Goal: Entertainment & Leisure: Consume media (video, audio)

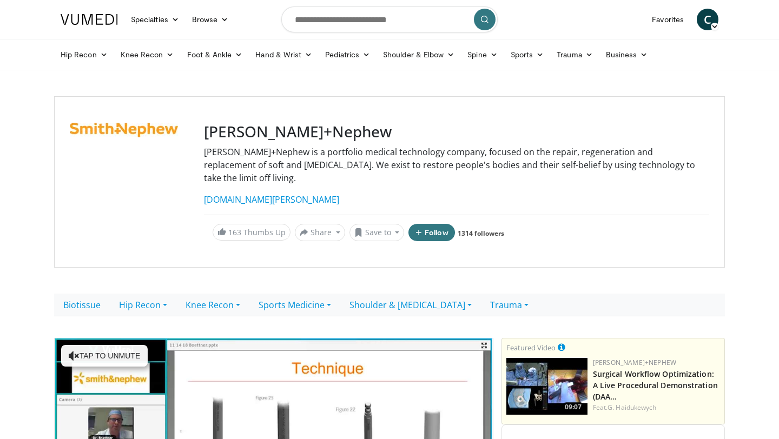
scroll to position [297, 0]
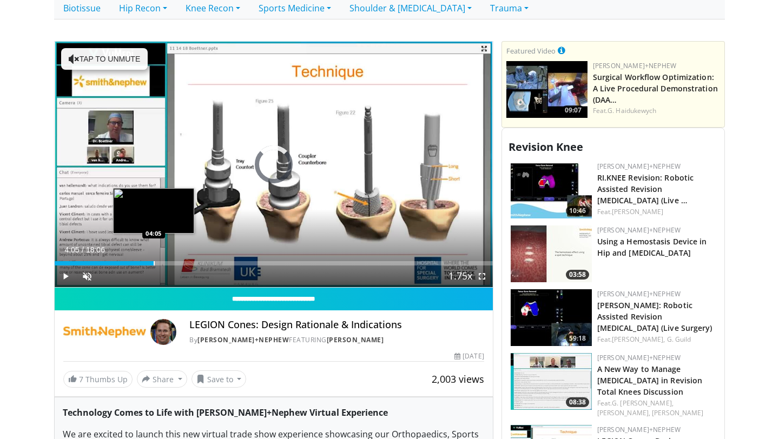
click at [154, 261] on div "Progress Bar" at bounding box center [154, 263] width 1 height 4
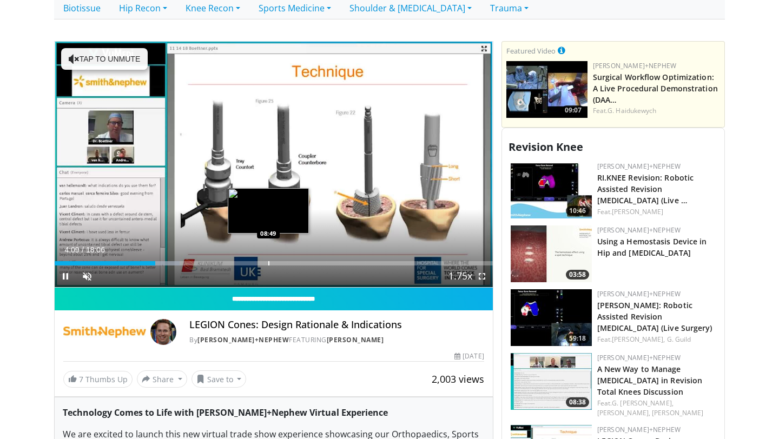
click at [268, 261] on div "Progress Bar" at bounding box center [268, 263] width 1 height 4
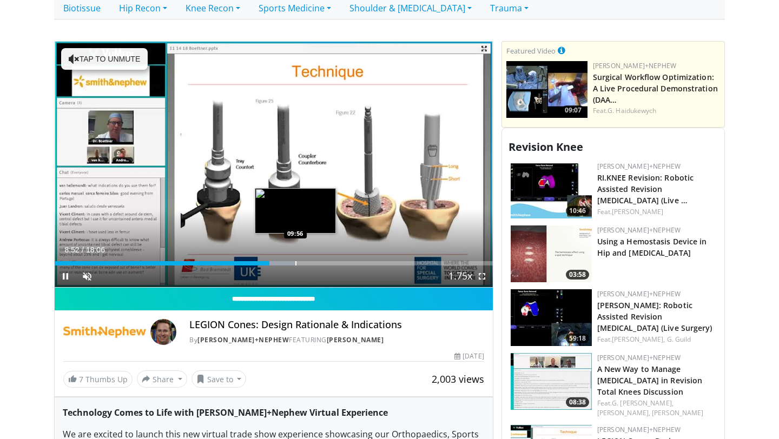
click at [295, 261] on div "Progress Bar" at bounding box center [295, 263] width 1 height 4
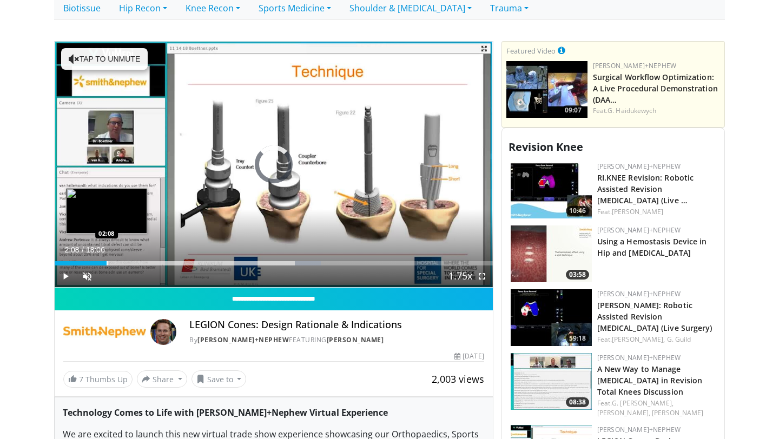
click at [106, 255] on div "Loaded : 60.82% 10:00 02:08" at bounding box center [274, 260] width 438 height 10
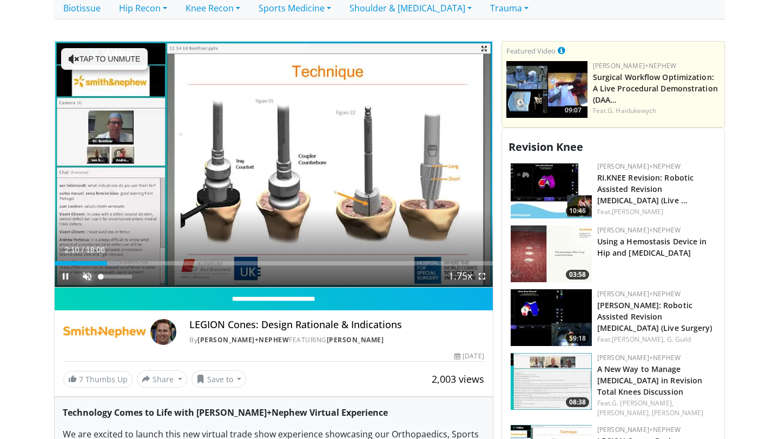
click at [83, 266] on span "Video Player" at bounding box center [87, 277] width 22 height 22
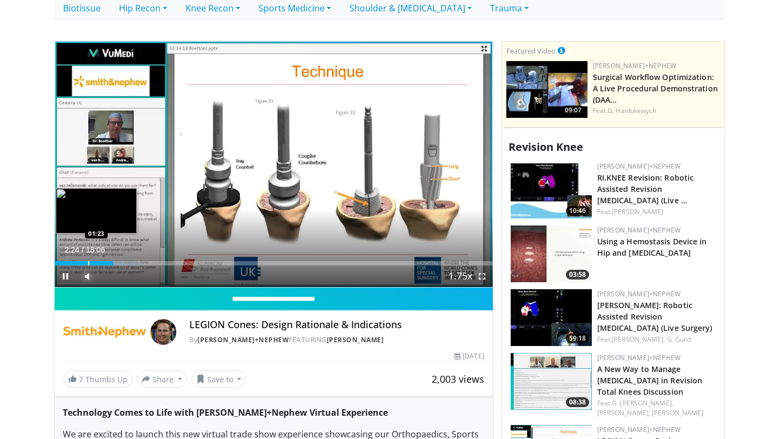
click at [88, 255] on div "Loaded : 19.17% 02:24 01:23" at bounding box center [274, 260] width 438 height 10
click at [71, 255] on div "Loaded : 13.69% 00:41 00:41" at bounding box center [274, 260] width 438 height 10
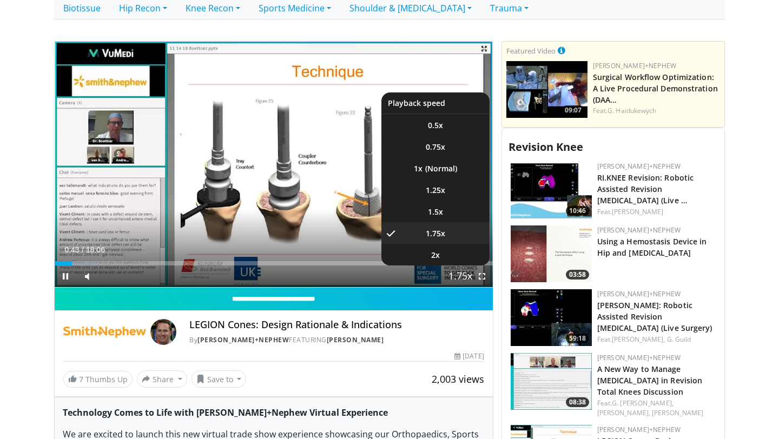
click at [464, 266] on span "Video Player" at bounding box center [460, 277] width 15 height 22
click at [441, 207] on span "1.5x" at bounding box center [435, 212] width 15 height 11
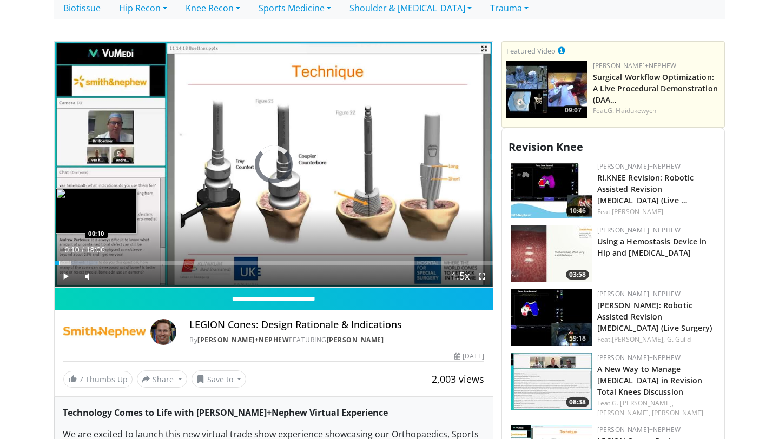
click at [59, 261] on div "Progress Bar" at bounding box center [59, 263] width 1 height 4
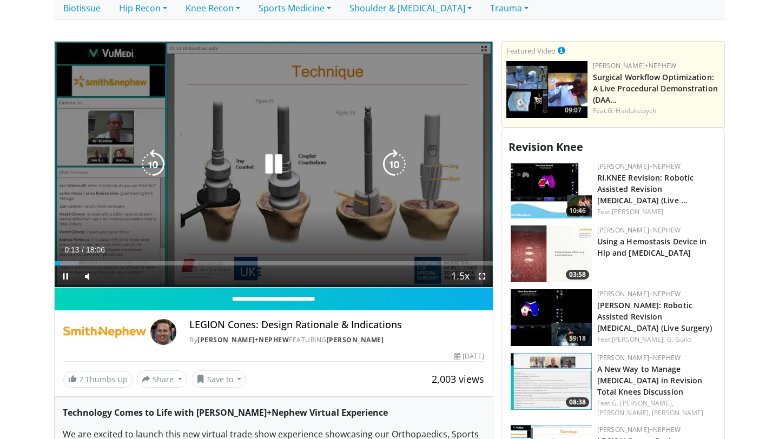
click at [480, 266] on span "Video Player" at bounding box center [482, 277] width 22 height 22
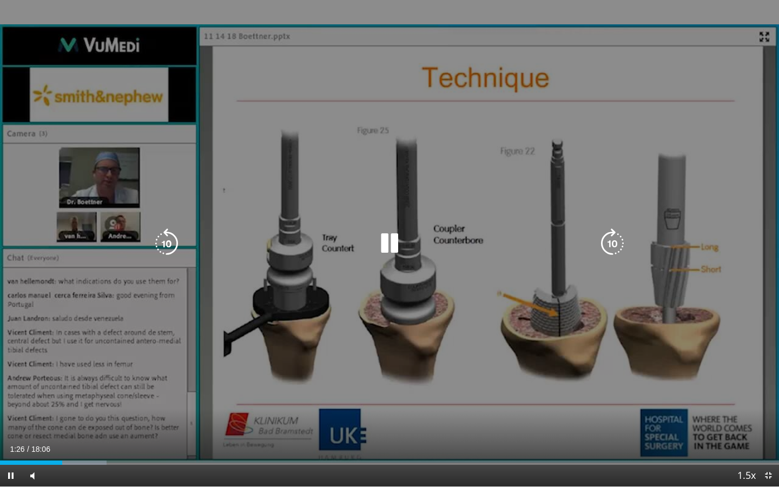
click at [397, 246] on icon "Video Player" at bounding box center [389, 243] width 30 height 30
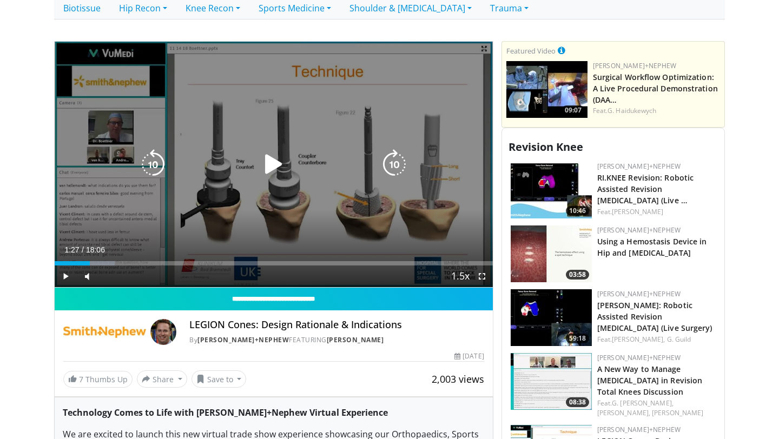
click at [271, 149] on icon "Video Player" at bounding box center [274, 164] width 30 height 30
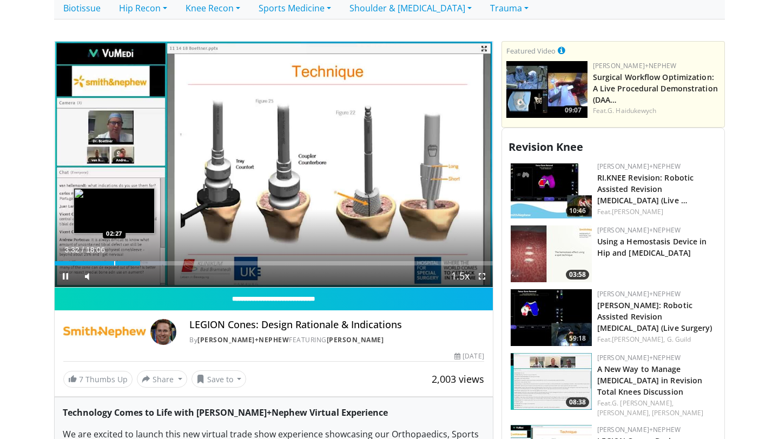
click at [110, 255] on div "Loaded : 25.56% 03:32 02:27" at bounding box center [274, 260] width 438 height 10
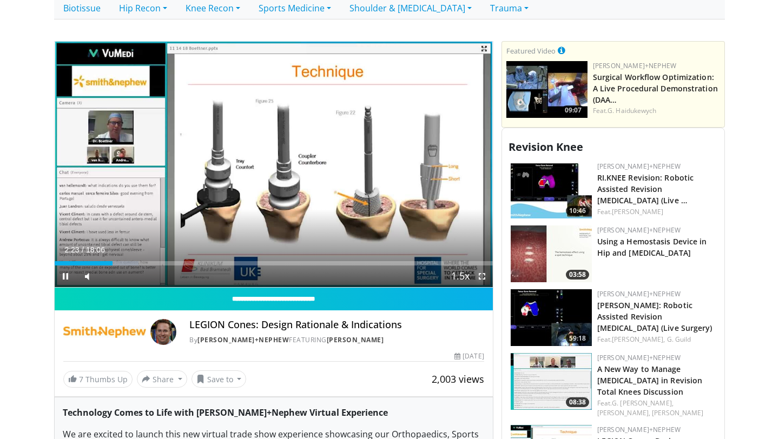
click at [485, 267] on span "Video Player" at bounding box center [482, 277] width 22 height 22
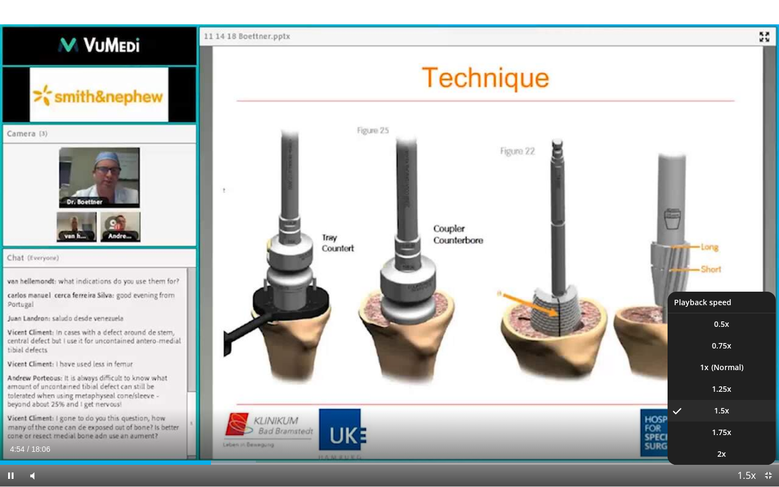
click at [749, 439] on span "Video Player" at bounding box center [746, 476] width 15 height 22
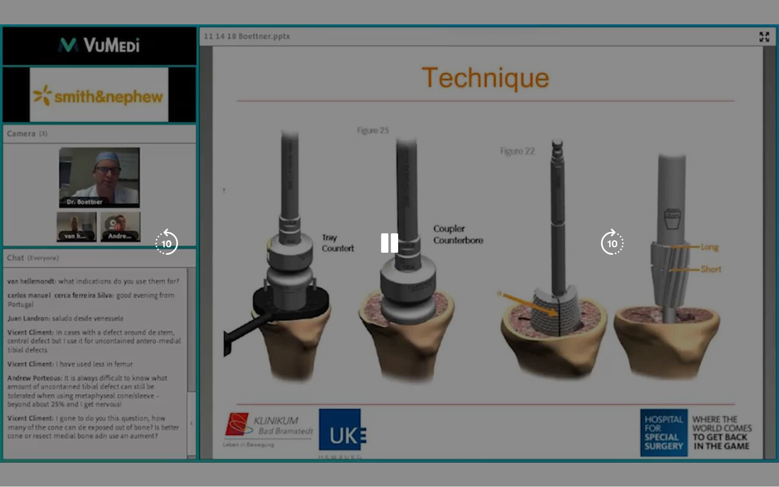
click at [749, 439] on video-js "**********" at bounding box center [389, 243] width 779 height 487
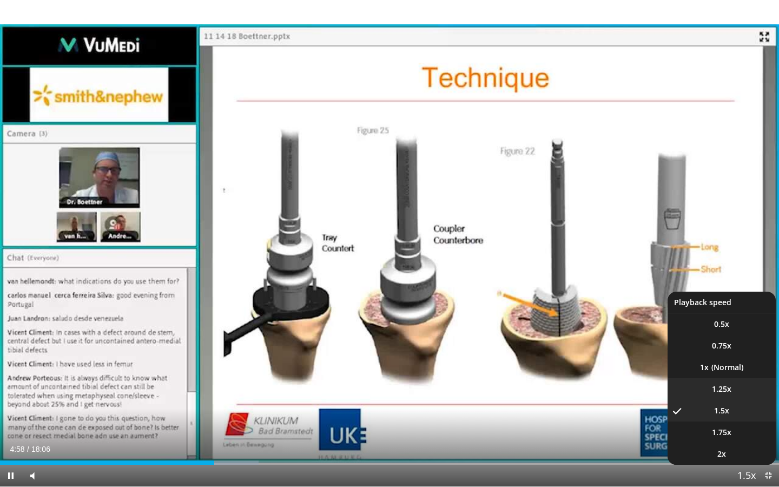
click at [736, 389] on li "1.25x" at bounding box center [722, 389] width 108 height 22
click at [739, 410] on li "1.5x" at bounding box center [722, 411] width 108 height 22
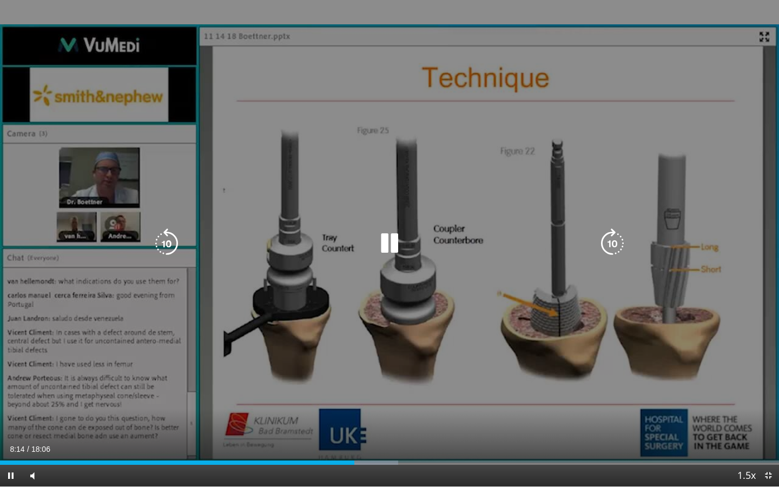
click at [401, 256] on icon "Video Player" at bounding box center [389, 243] width 30 height 30
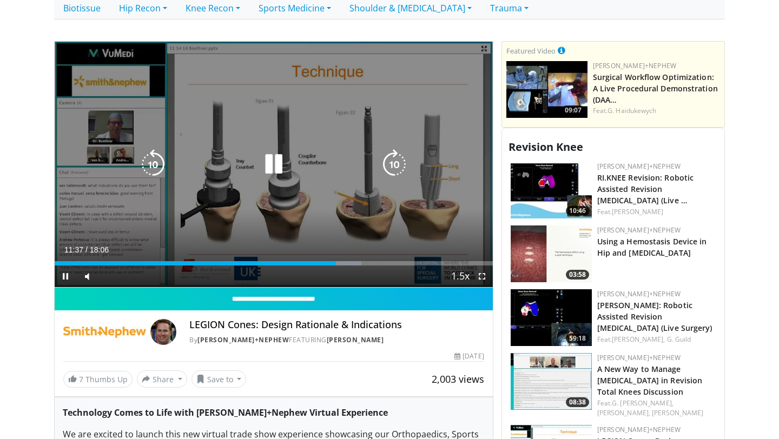
click at [449, 196] on div "10 seconds Tap to unmute" at bounding box center [274, 165] width 438 height 246
